Goal: Browse casually

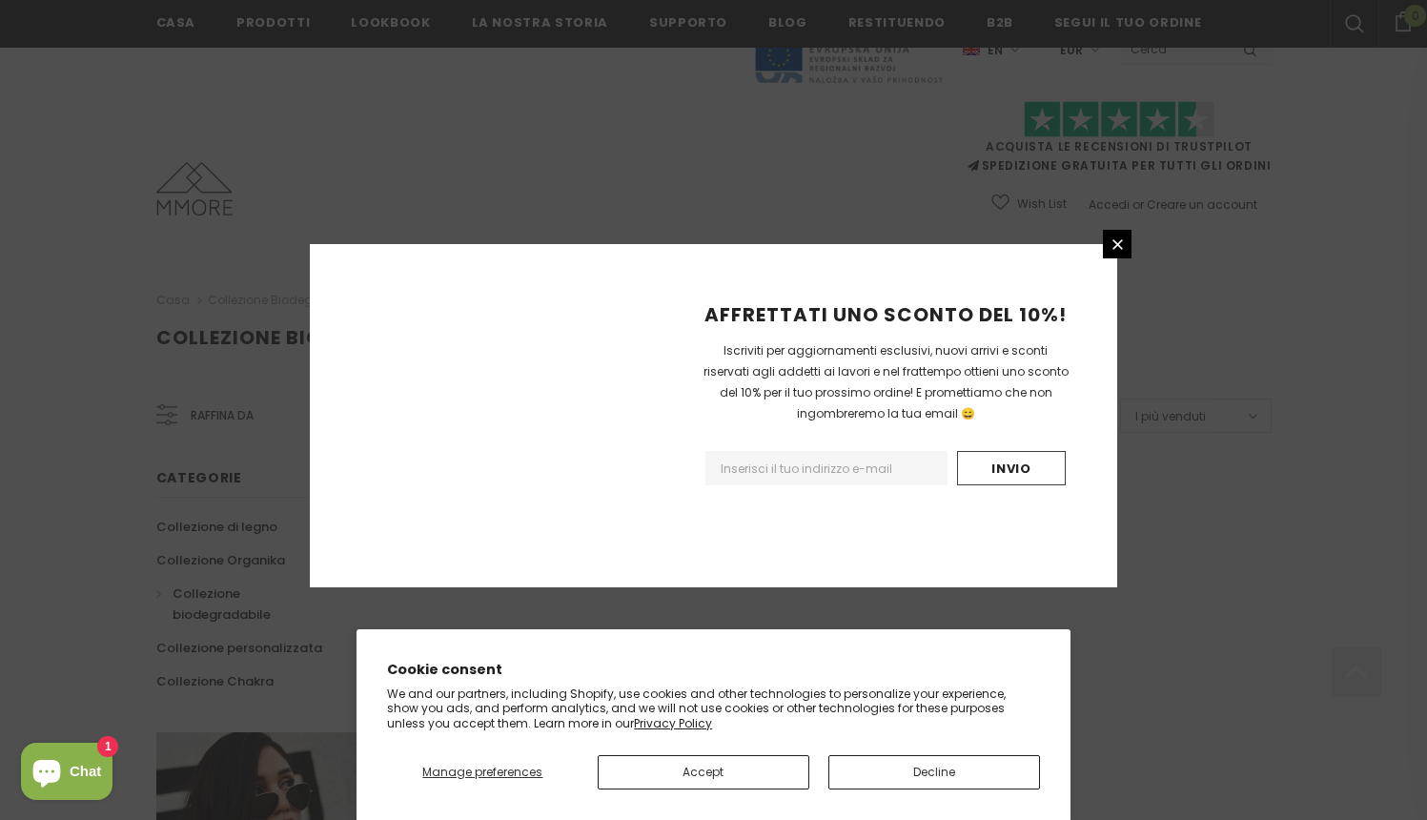
scroll to position [1134, 0]
